Goal: Find specific page/section: Find specific page/section

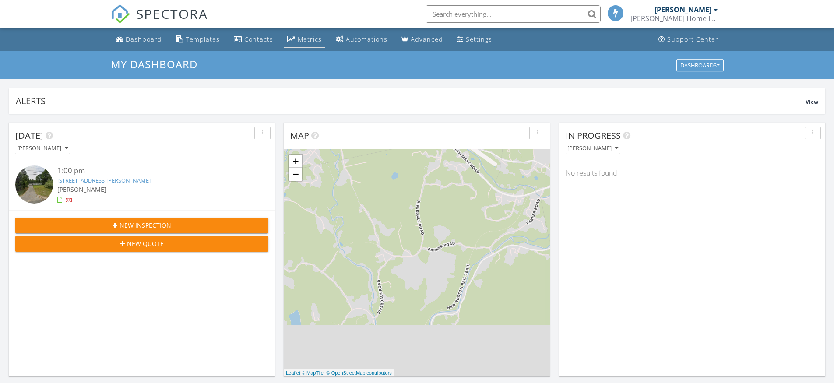
scroll to position [4, 4]
click at [298, 43] on div "Metrics" at bounding box center [310, 39] width 24 height 8
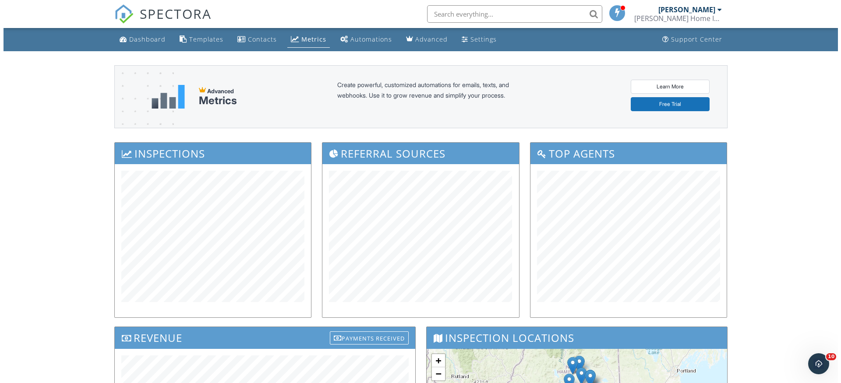
scroll to position [184, 0]
